Goal: Transaction & Acquisition: Download file/media

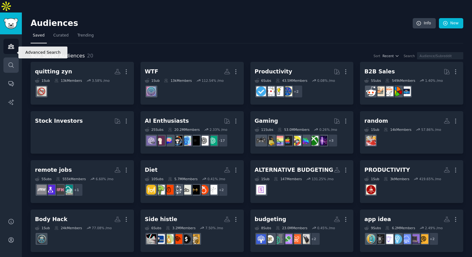
click at [14, 57] on link "Search" at bounding box center [10, 64] width 15 height 15
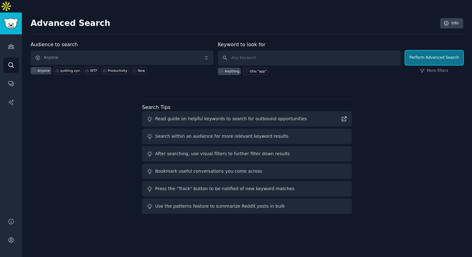
click at [423, 51] on button "Perform Advanced Search" at bounding box center [434, 58] width 58 height 14
click at [446, 61] on div "Perform Advanced Search More filters" at bounding box center [434, 59] width 58 height 31
click at [435, 68] on link "More filters" at bounding box center [434, 71] width 28 height 6
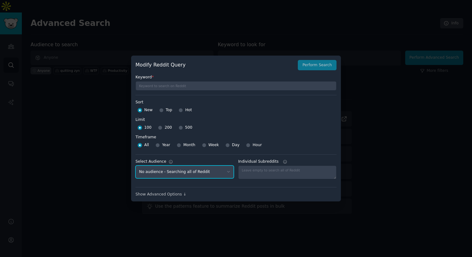
click at [200, 172] on select "No audience - Searching all of Reddit quitting zyn - 1 Subreddit WTF - 1 Subred…" at bounding box center [185, 172] width 98 height 13
click at [201, 171] on select "No audience - Searching all of Reddit quitting zyn - 1 Subreddit WTF - 1 Subred…" at bounding box center [185, 172] width 98 height 13
click at [194, 171] on select "No audience - Searching all of Reddit quitting zyn - 1 Subreddit WTF - 1 Subred…" at bounding box center [185, 172] width 98 height 13
select select "2d98f0ff98"
click at [190, 174] on select "No audience - Searching all of Reddit quitting zyn - 1 Subreddit WTF - 1 Subred…" at bounding box center [185, 172] width 98 height 13
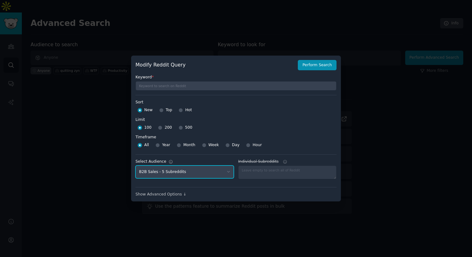
select select
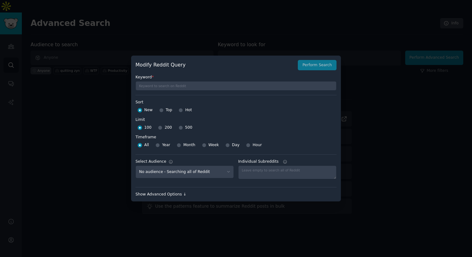
click at [168, 193] on div "Show Advanced Options ↓" at bounding box center [236, 195] width 201 height 6
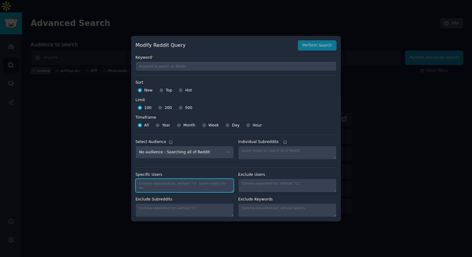
click at [200, 185] on textarea "Specific Users" at bounding box center [185, 186] width 98 height 14
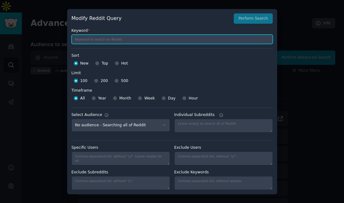
click at [91, 36] on input "text" at bounding box center [172, 39] width 201 height 9
paste input ""I wish there was an app" OR "looking for an app that" OR "frustrating to" OR "…"
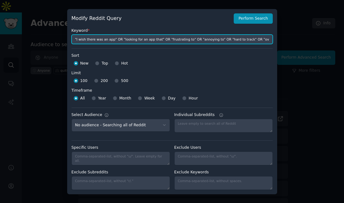
scroll to position [0, 248]
type input ""I wish there was an app" OR "looking for an app that" OR "frustrating to" OR "…"
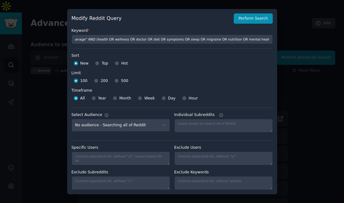
scroll to position [0, 0]
click at [97, 79] on div at bounding box center [96, 81] width 4 height 6
click at [97, 81] on input "200" at bounding box center [96, 81] width 4 height 4
radio input "true"
click at [116, 100] on div at bounding box center [115, 99] width 4 height 6
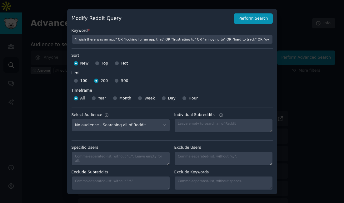
click at [116, 100] on div at bounding box center [115, 99] width 4 height 6
click at [115, 99] on input "Month" at bounding box center [115, 98] width 4 height 4
radio input "true"
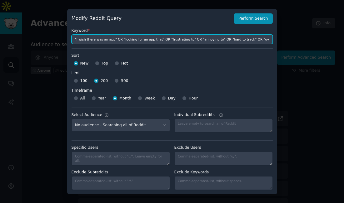
click at [114, 41] on input ""I wish there was an app" OR "looking for an app that" OR "frustrating to" OR "…" at bounding box center [172, 39] width 201 height 9
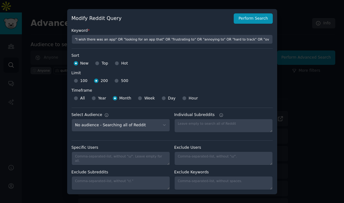
click at [219, 94] on div "All Year Month Week Day Hour" at bounding box center [172, 99] width 201 height 10
click at [253, 22] on button "Perform Search" at bounding box center [253, 18] width 39 height 11
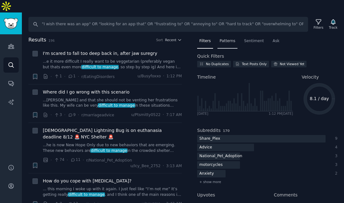
click at [233, 36] on div "Patterns" at bounding box center [227, 42] width 20 height 13
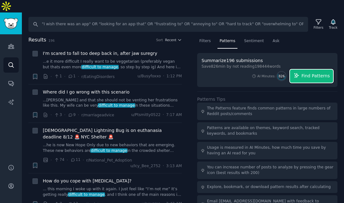
click at [304, 73] on span "Find Patterns" at bounding box center [315, 76] width 28 height 7
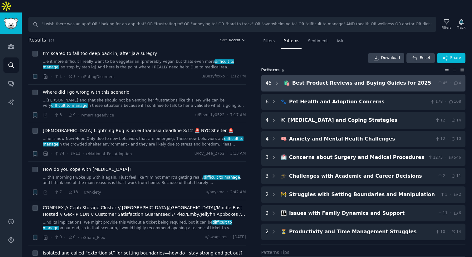
click at [281, 75] on 2025 "45 🛍️ Best Product Reviews and Buying Guides for 2025 45 · 4" at bounding box center [363, 83] width 205 height 17
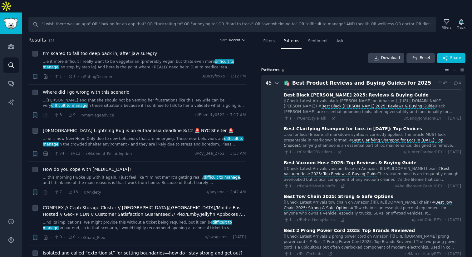
click at [278, 81] on icon at bounding box center [277, 84] width 6 height 6
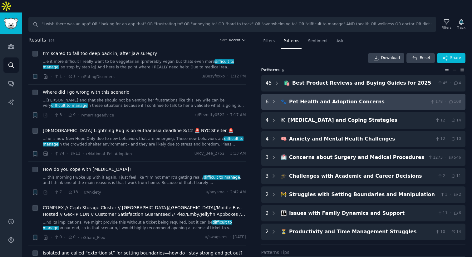
click at [287, 98] on div "🐾 Pet Health and Adoption Concerns 178 · 108" at bounding box center [371, 102] width 181 height 8
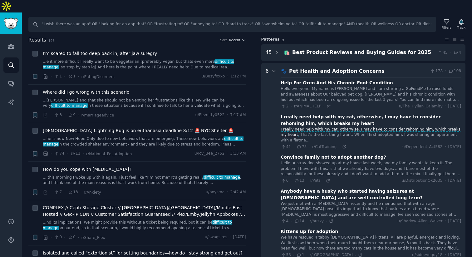
scroll to position [57, 0]
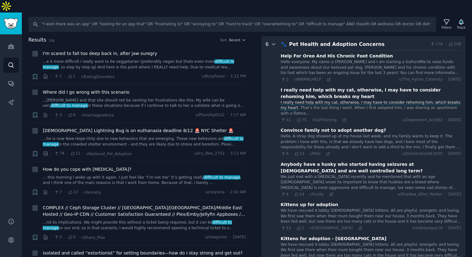
click at [272, 41] on div at bounding box center [274, 160] width 6 height 239
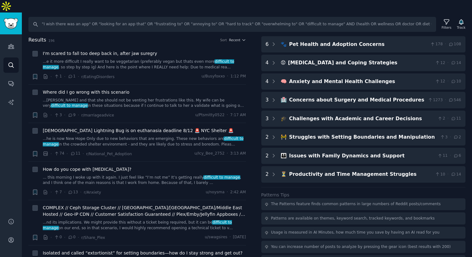
scroll to position [71, 0]
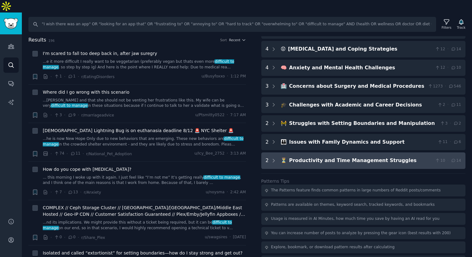
click at [287, 154] on Struggles "2 ⏳ Productivity and Time Management Struggles 10 · 14" at bounding box center [363, 160] width 205 height 17
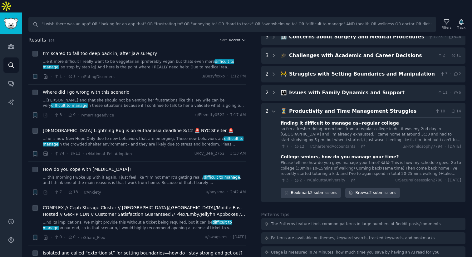
scroll to position [109, 0]
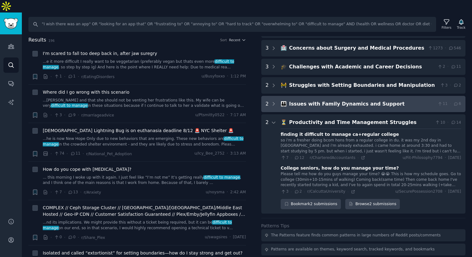
click at [300, 96] on Support "2 👪 Issues with Family Dynamics and Support 11 · 6" at bounding box center [363, 104] width 205 height 17
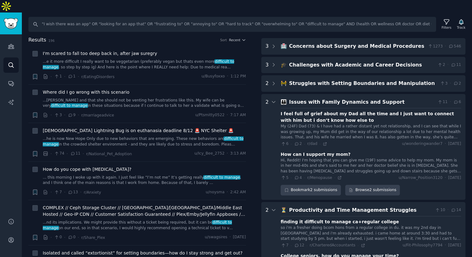
click at [291, 80] on div "Struggles with Setting Boundaries and Manipulation" at bounding box center [363, 84] width 148 height 8
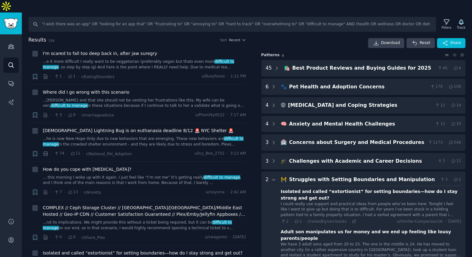
scroll to position [2, 0]
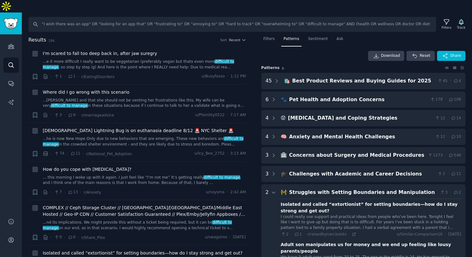
click at [452, 66] on icon at bounding box center [455, 68] width 7 height 4
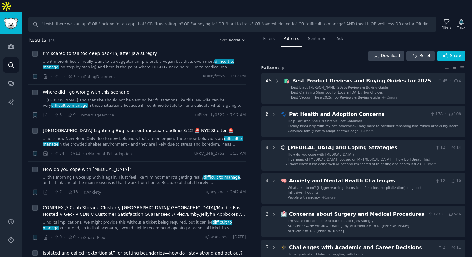
click at [461, 66] on icon at bounding box center [462, 68] width 7 height 4
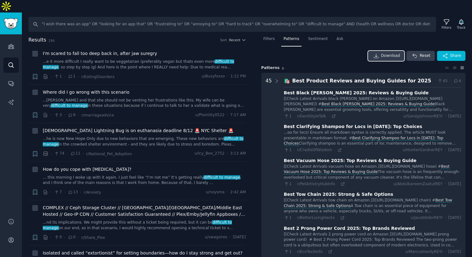
click at [391, 53] on span "Download" at bounding box center [390, 56] width 19 height 6
